Goal: Find specific page/section: Find specific page/section

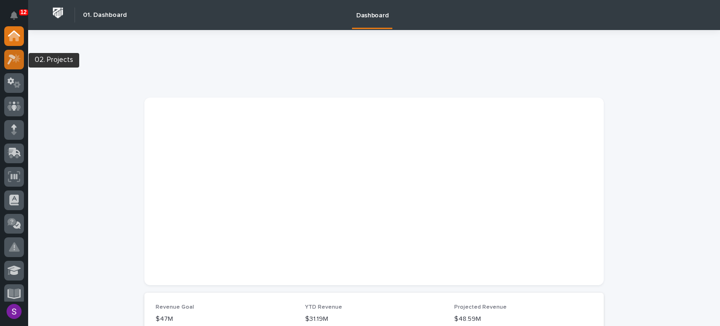
click at [15, 57] on icon at bounding box center [12, 59] width 8 height 10
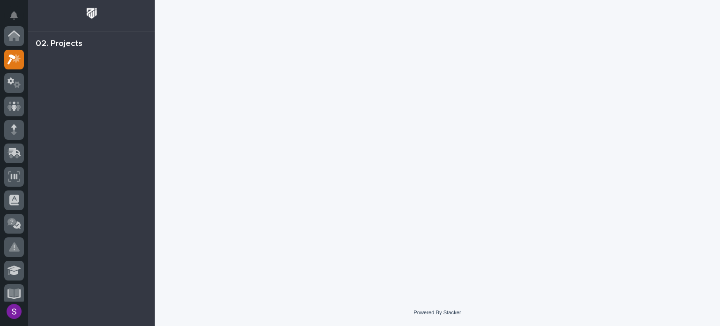
scroll to position [23, 0]
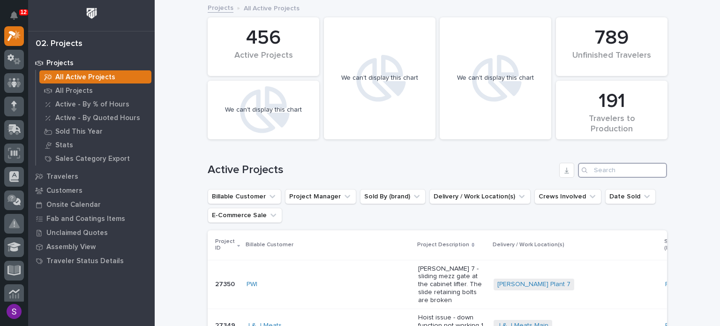
click at [593, 170] on input "Search" at bounding box center [622, 170] width 89 height 15
paste input "26117"
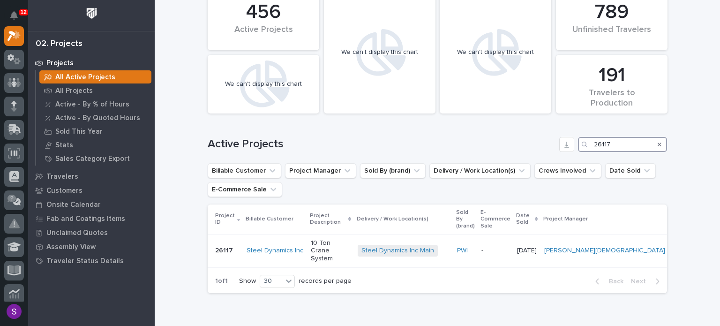
scroll to position [32, 0]
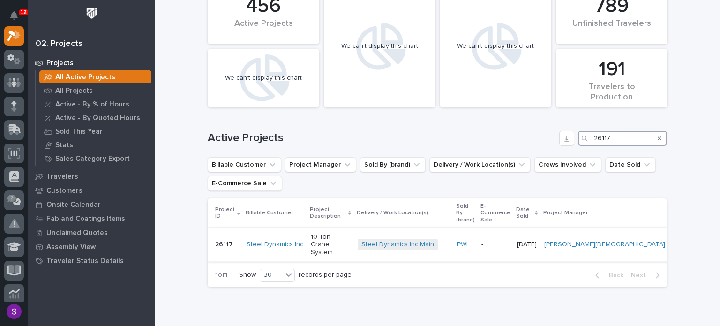
type input "26117"
click at [350, 236] on p "10 Ton Crane System" at bounding box center [330, 244] width 39 height 23
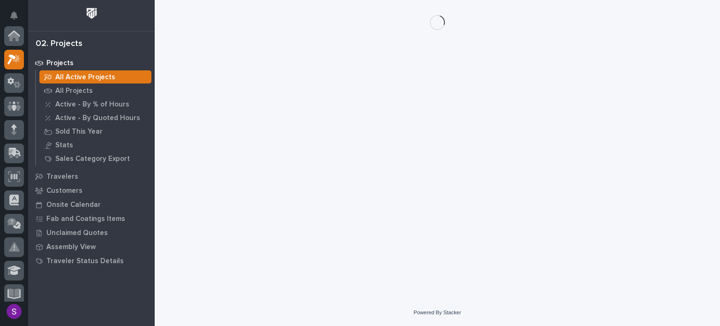
scroll to position [23, 0]
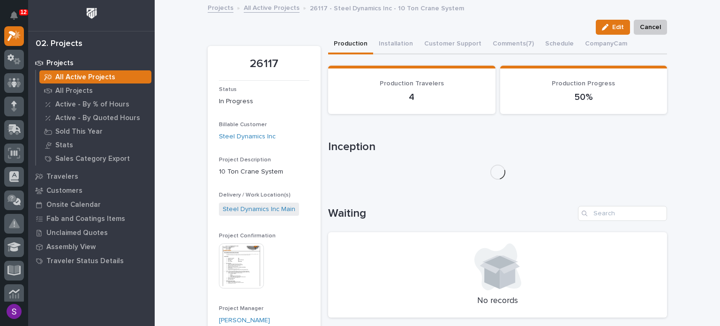
click at [231, 260] on img at bounding box center [241, 265] width 45 height 45
